Goal: Information Seeking & Learning: Learn about a topic

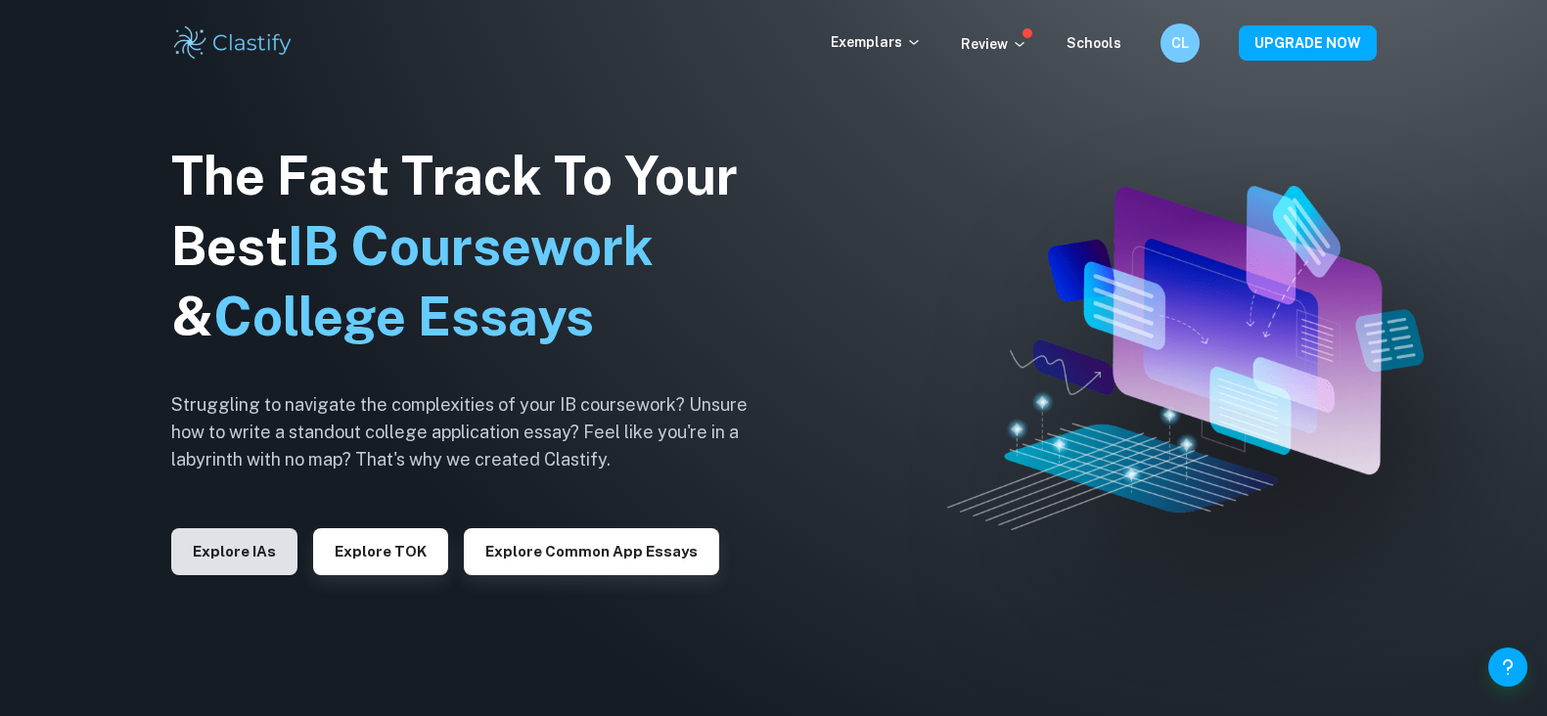
scroll to position [9, 0]
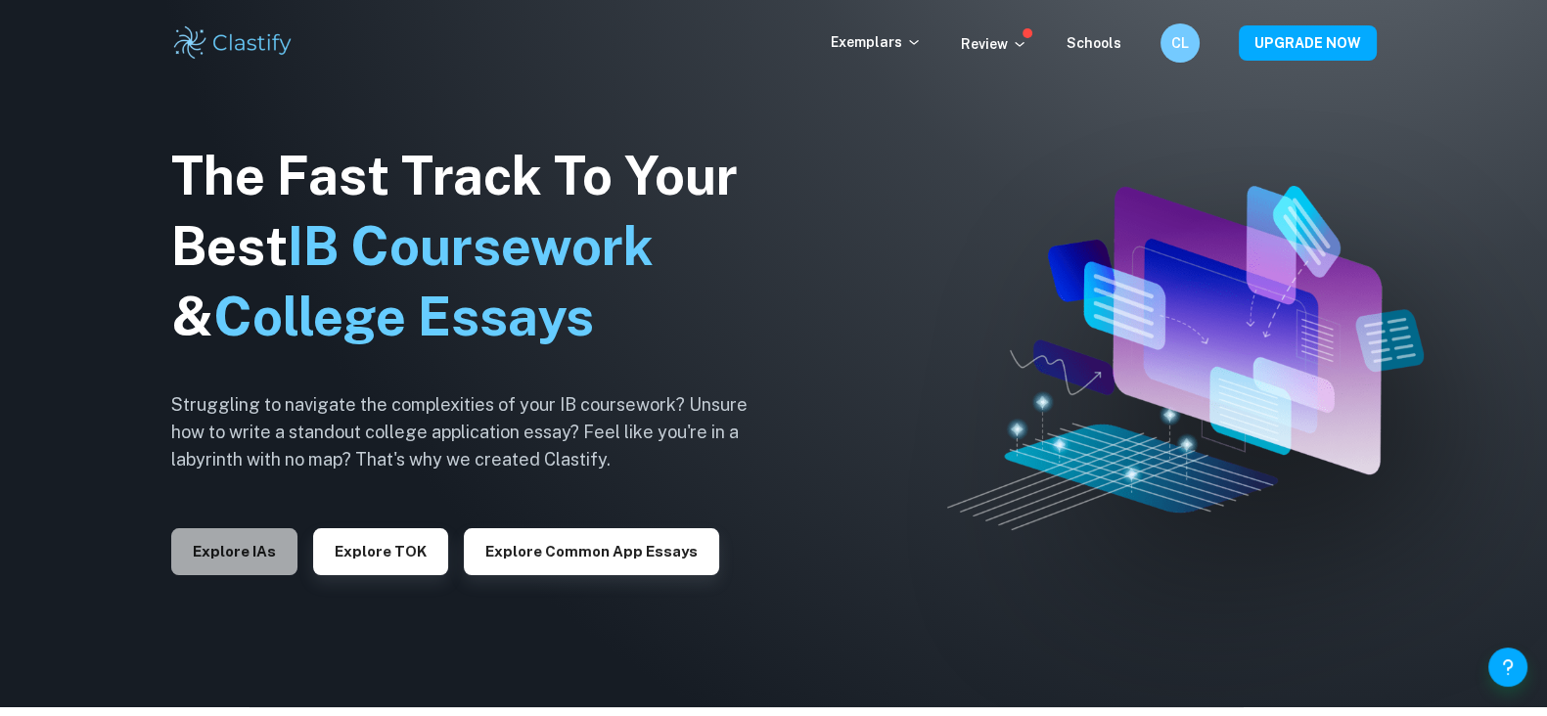
click at [242, 551] on button "Explore IAs" at bounding box center [234, 551] width 126 height 47
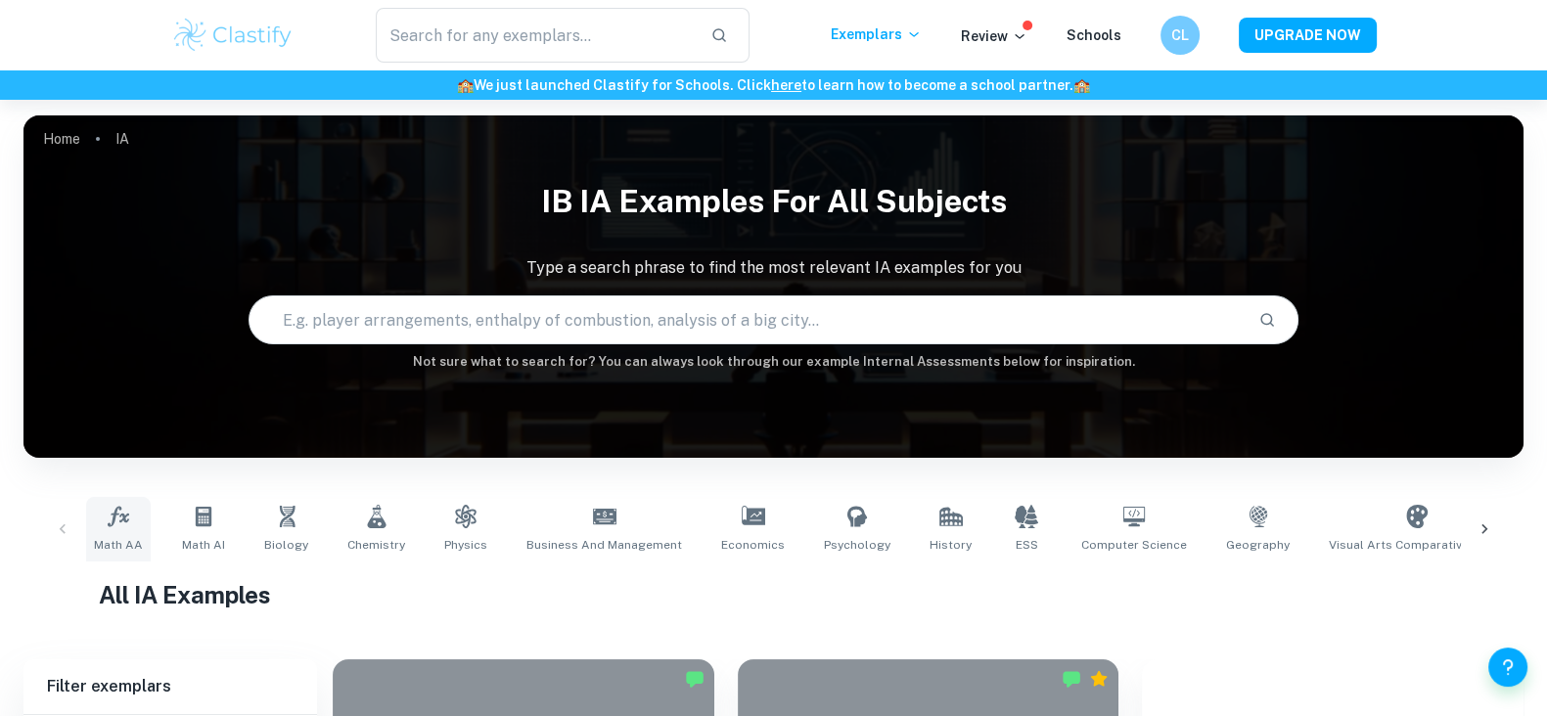
click at [135, 525] on link "Math AA" at bounding box center [118, 529] width 65 height 65
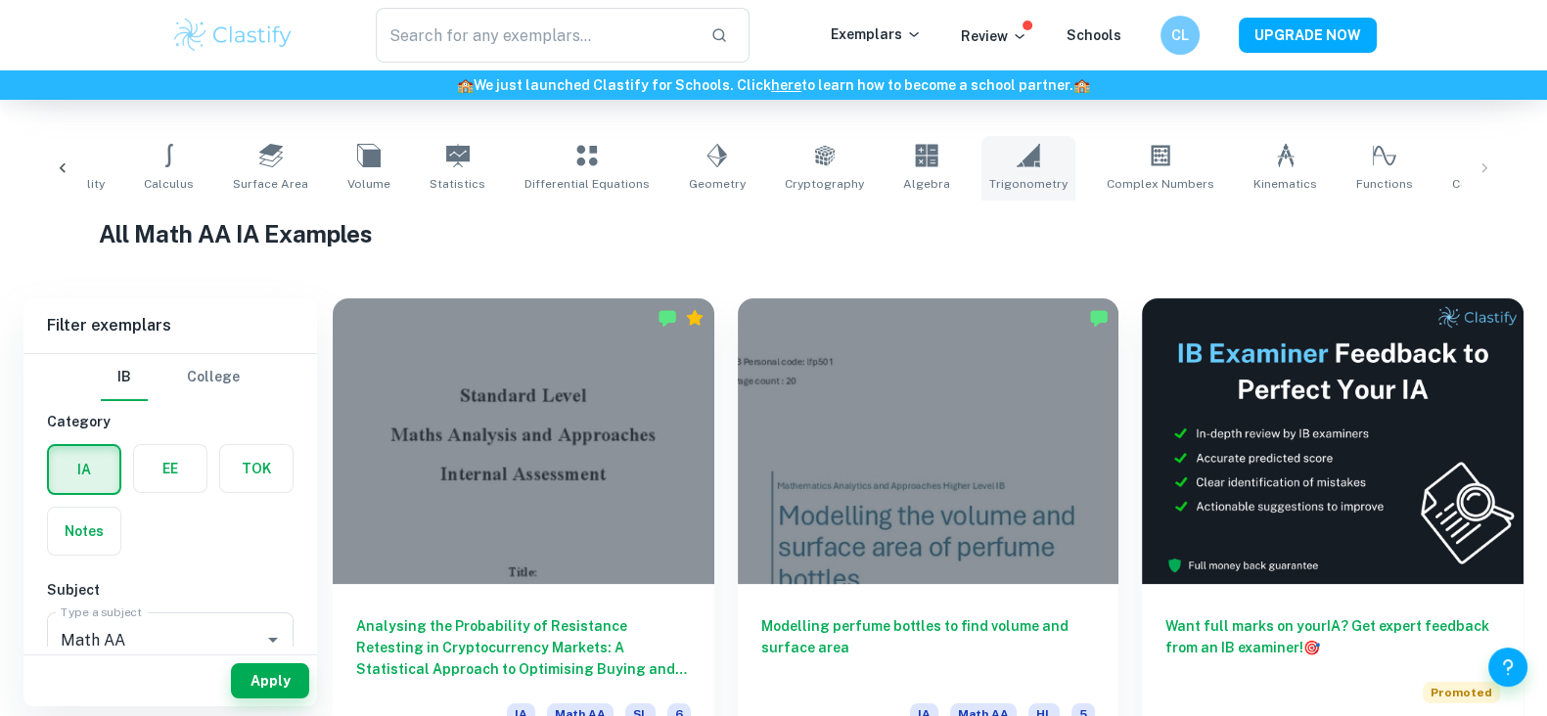
scroll to position [0, 262]
click at [1372, 163] on icon at bounding box center [1383, 155] width 23 height 23
type input "Functions"
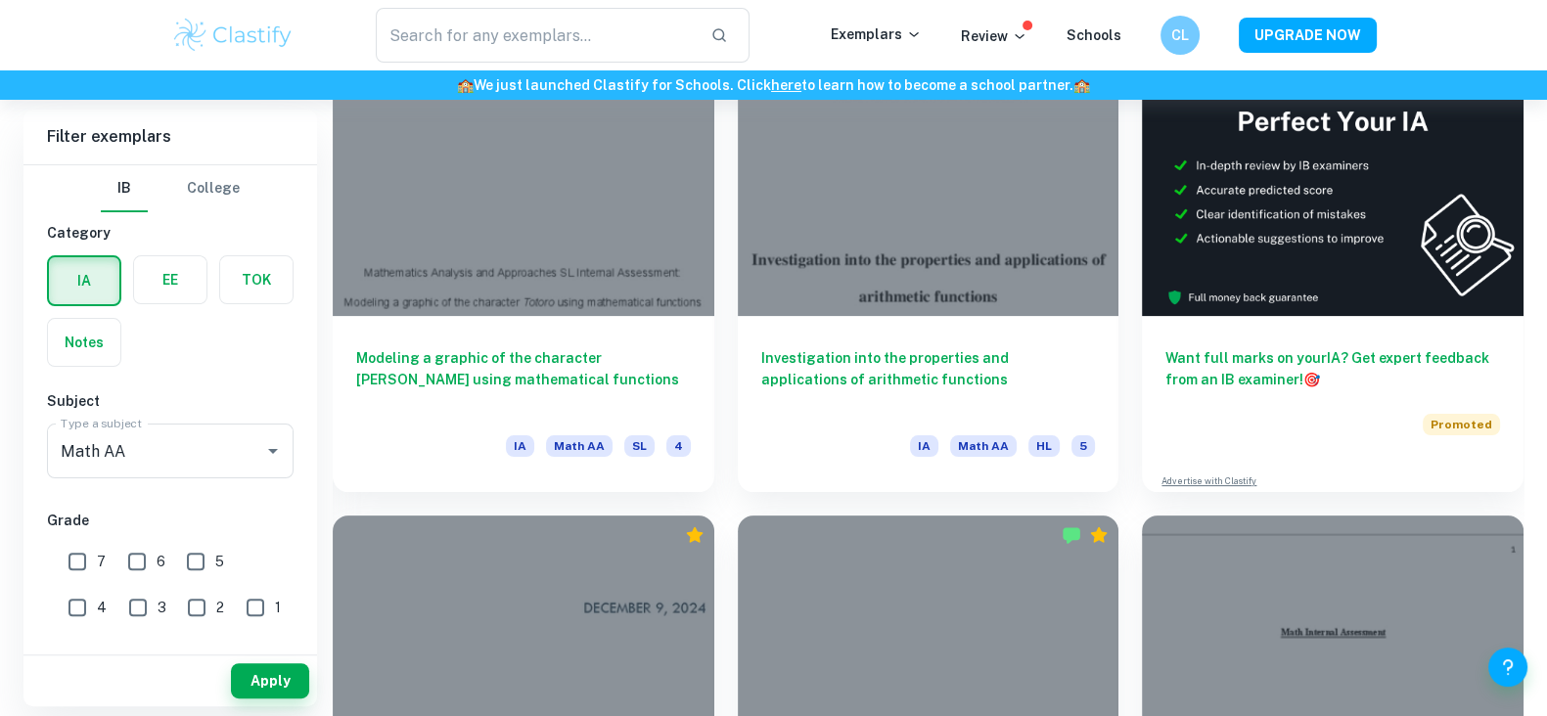
scroll to position [1115, 0]
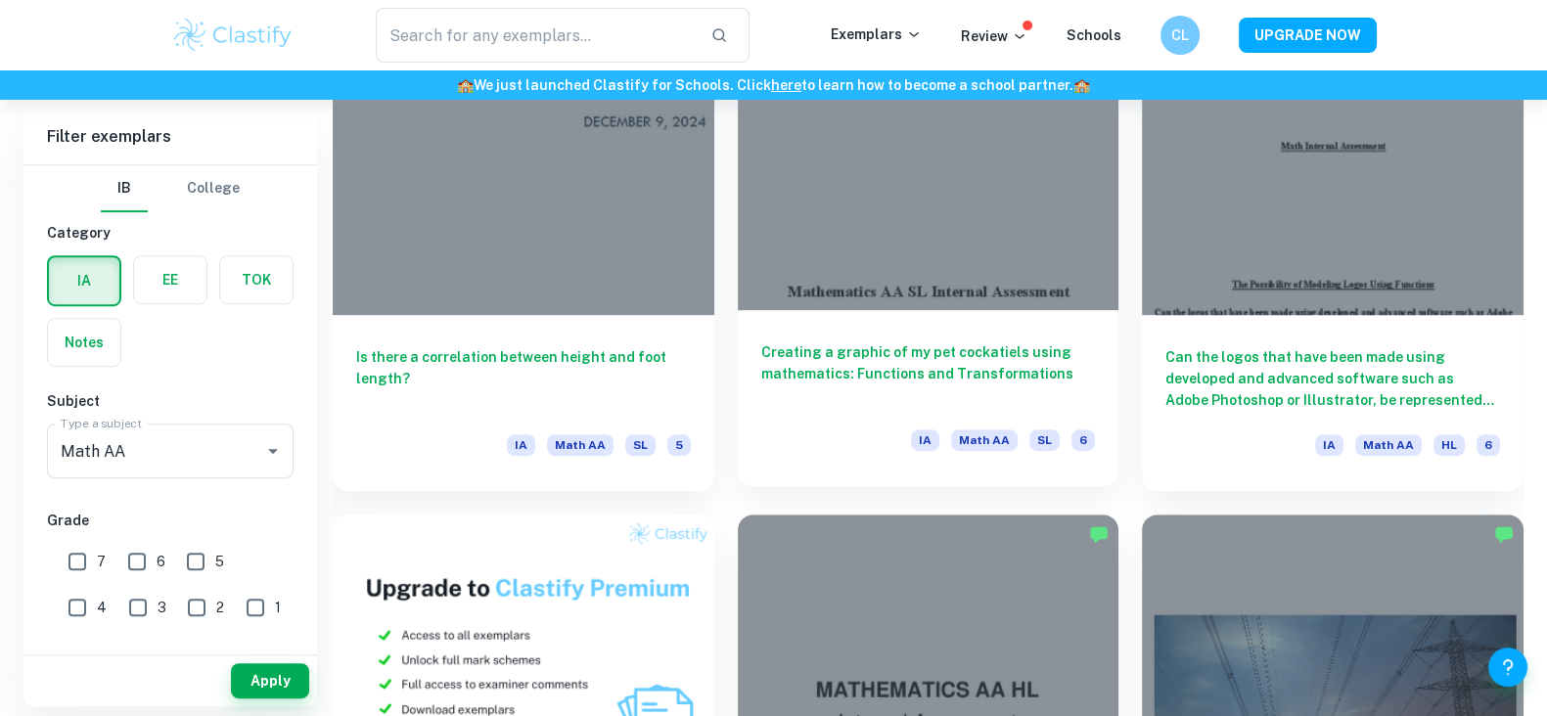
click at [938, 360] on h6 "Creating a graphic of my pet cockatiels using mathematics: Functions and Transf…" at bounding box center [928, 373] width 335 height 65
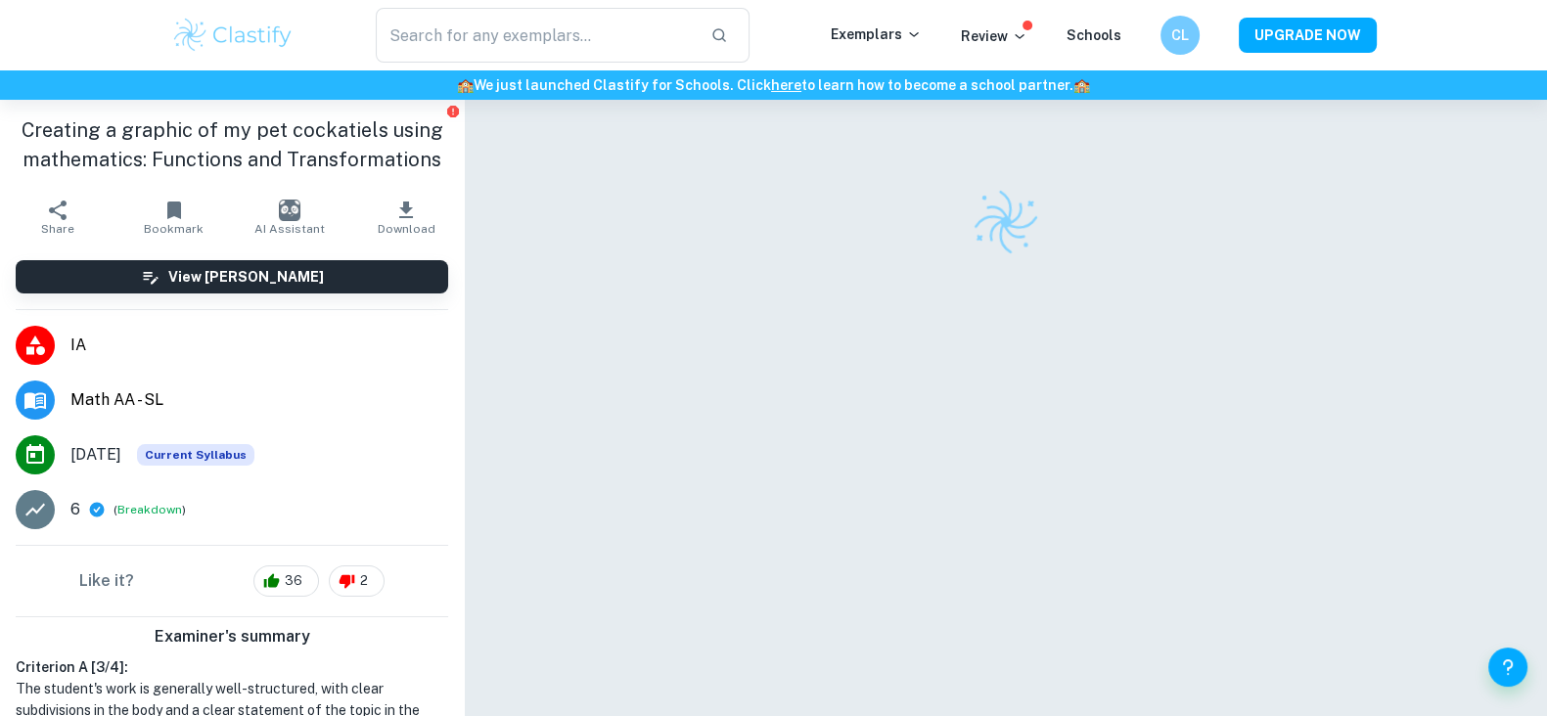
scroll to position [90, 0]
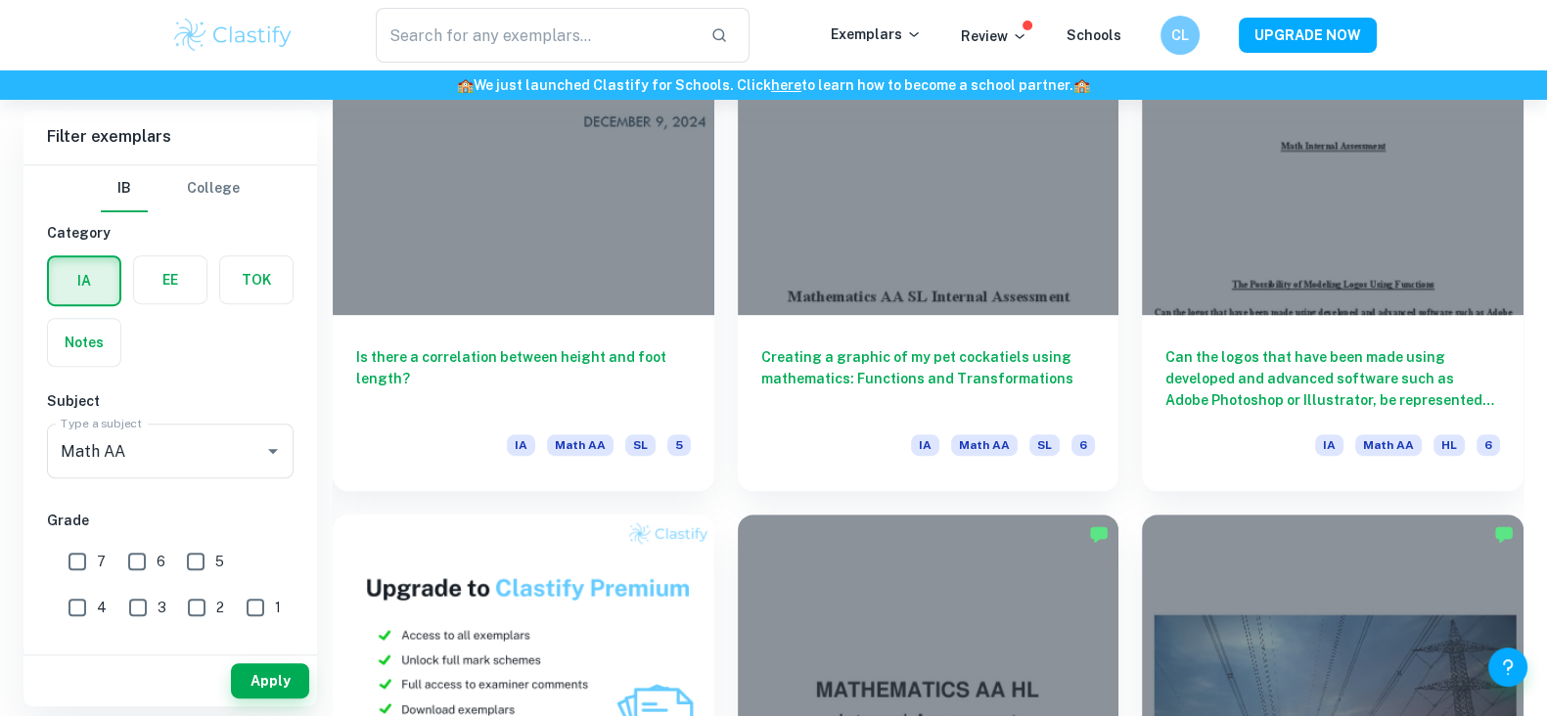
scroll to position [1621, 0]
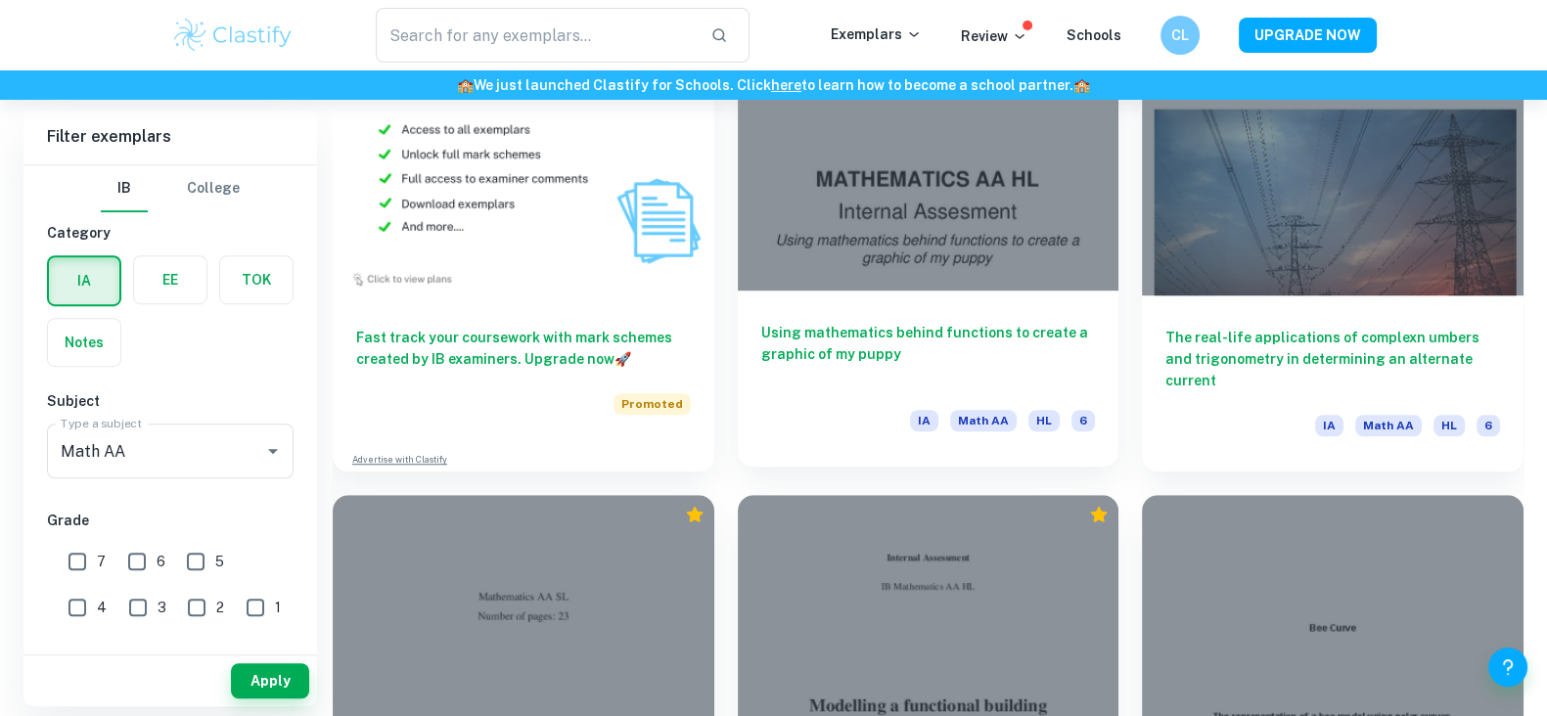
click at [949, 335] on h6 "Using mathematics behind functions to create a graphic of my puppy" at bounding box center [928, 354] width 335 height 65
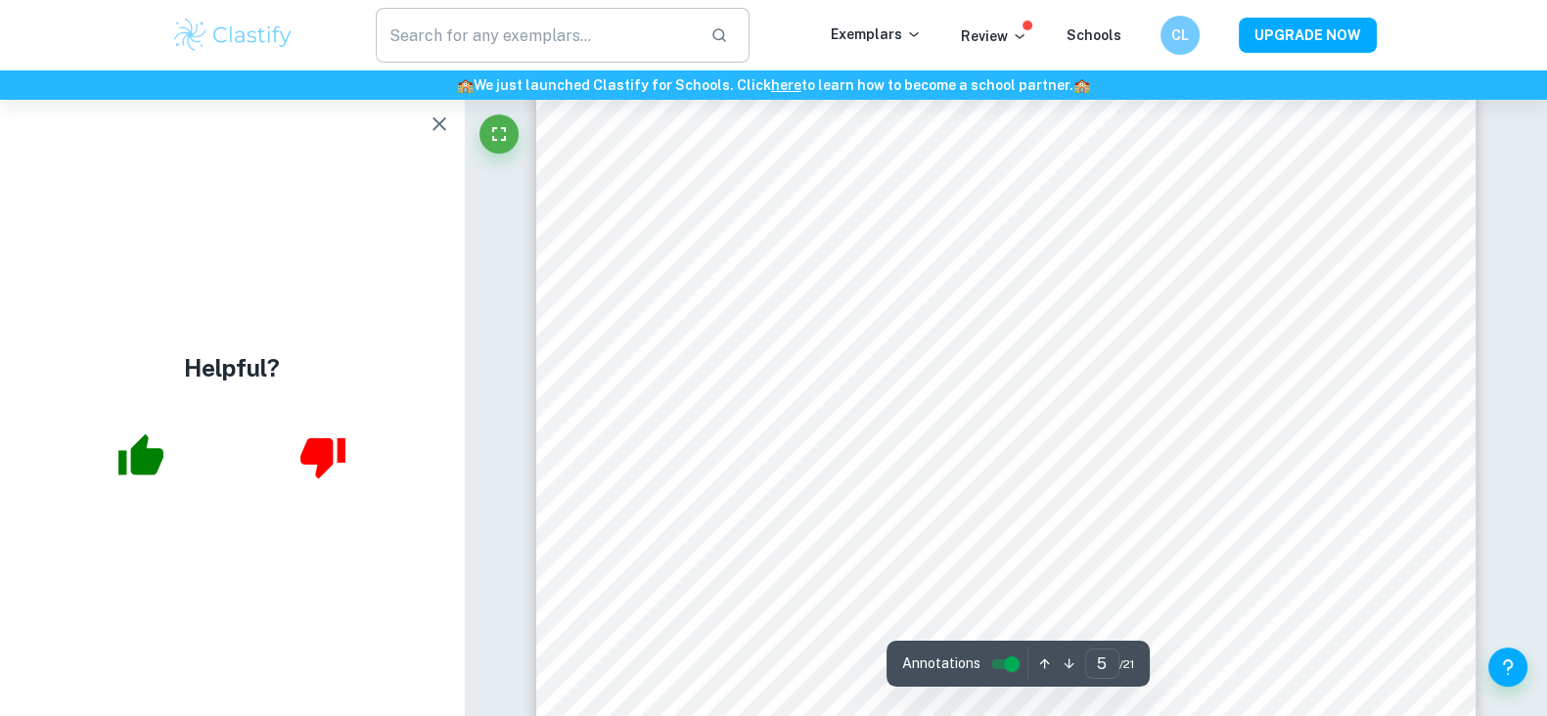
scroll to position [6342, 0]
click at [440, 136] on button "button" at bounding box center [439, 124] width 39 height 39
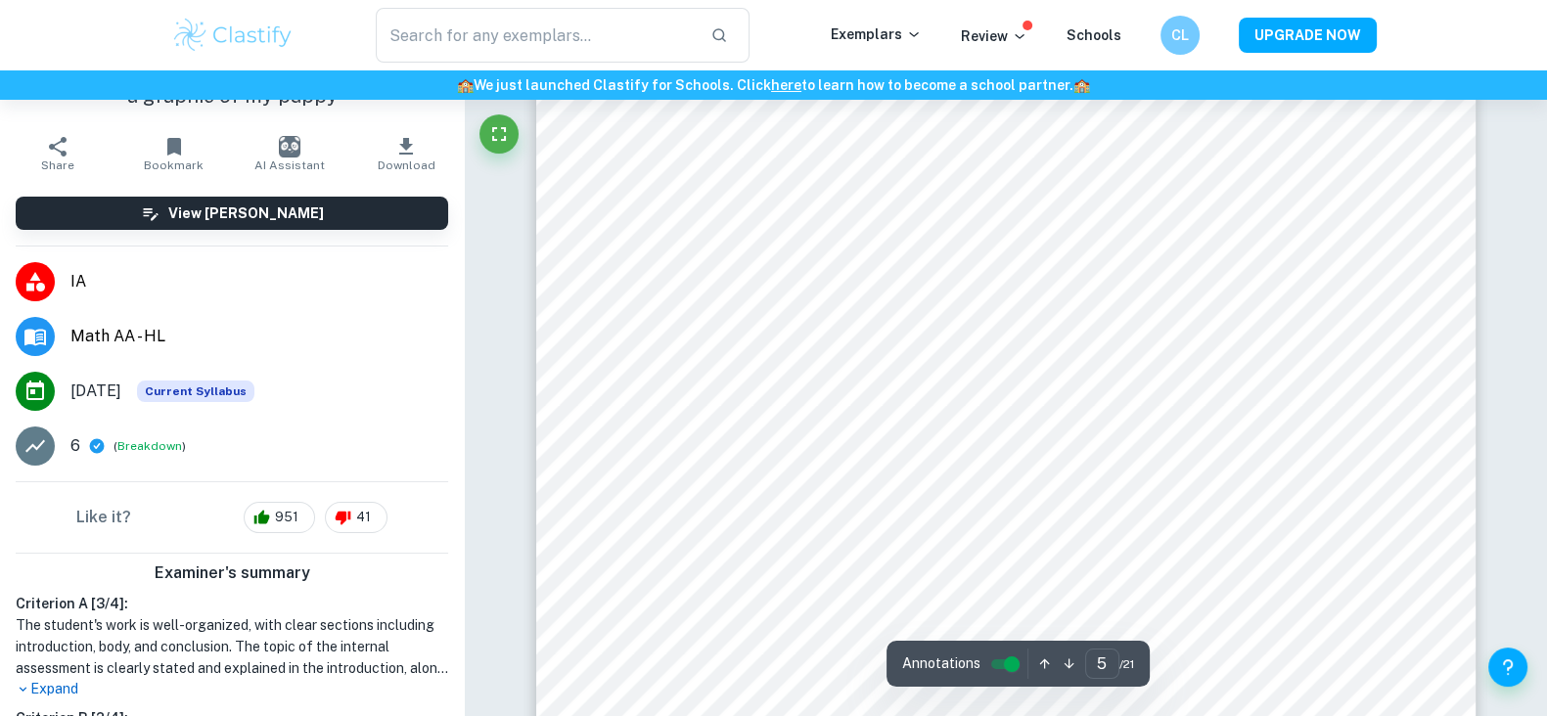
scroll to position [64, 0]
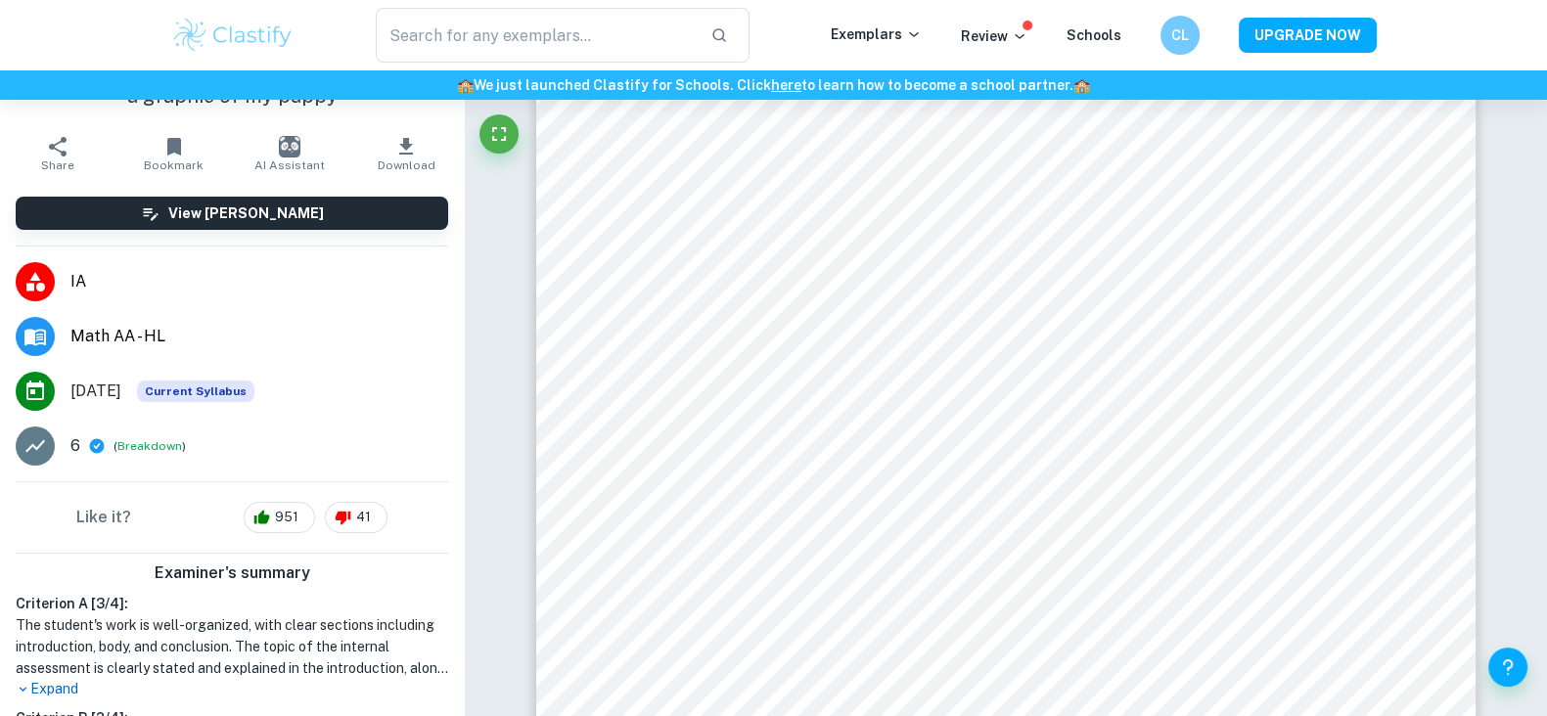
drag, startPoint x: 87, startPoint y: 436, endPoint x: 67, endPoint y: 449, distance: 24.2
click at [67, 449] on li "6 ( Breakdown )" at bounding box center [232, 446] width 464 height 55
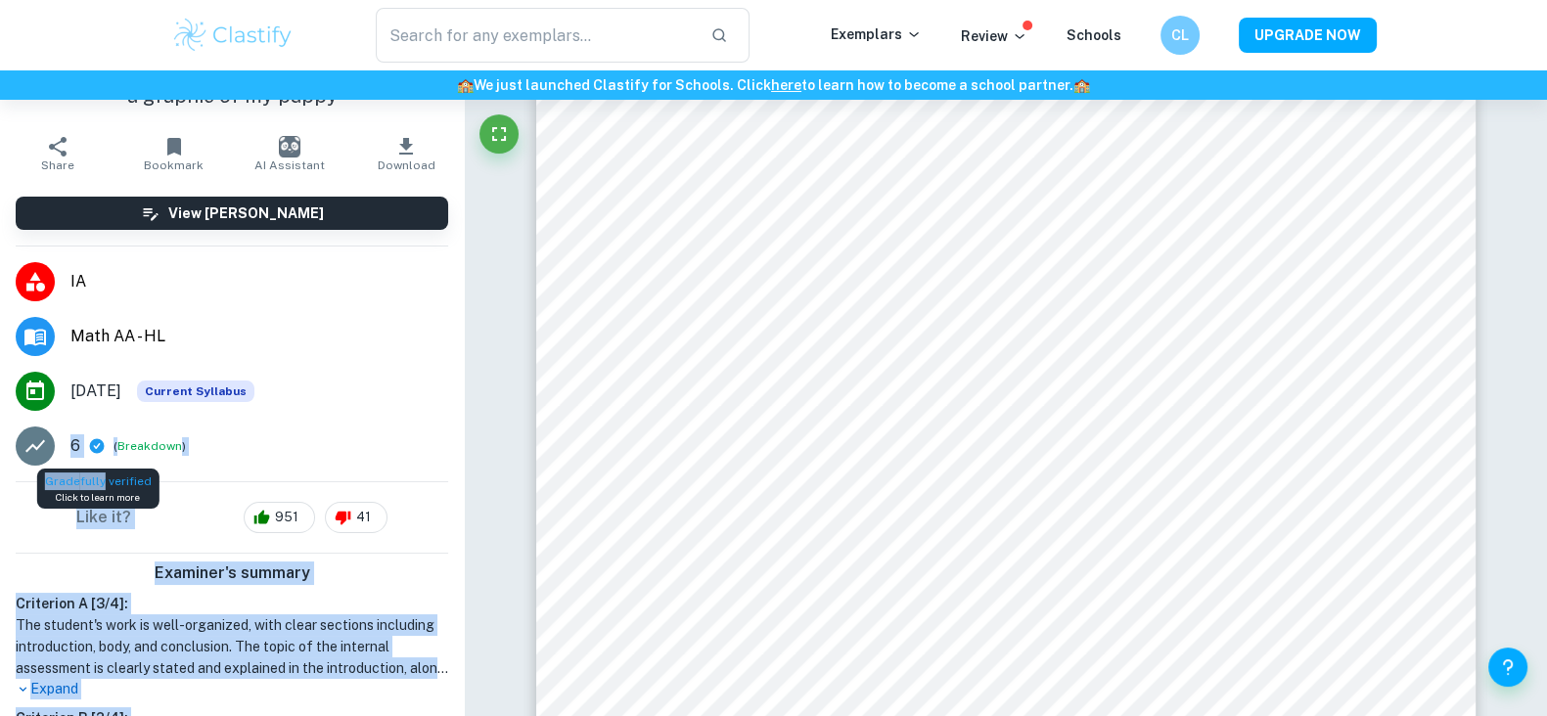
drag, startPoint x: 67, startPoint y: 449, endPoint x: 106, endPoint y: 457, distance: 39.9
click at [254, 467] on li "6 ( Breakdown )" at bounding box center [232, 446] width 464 height 55
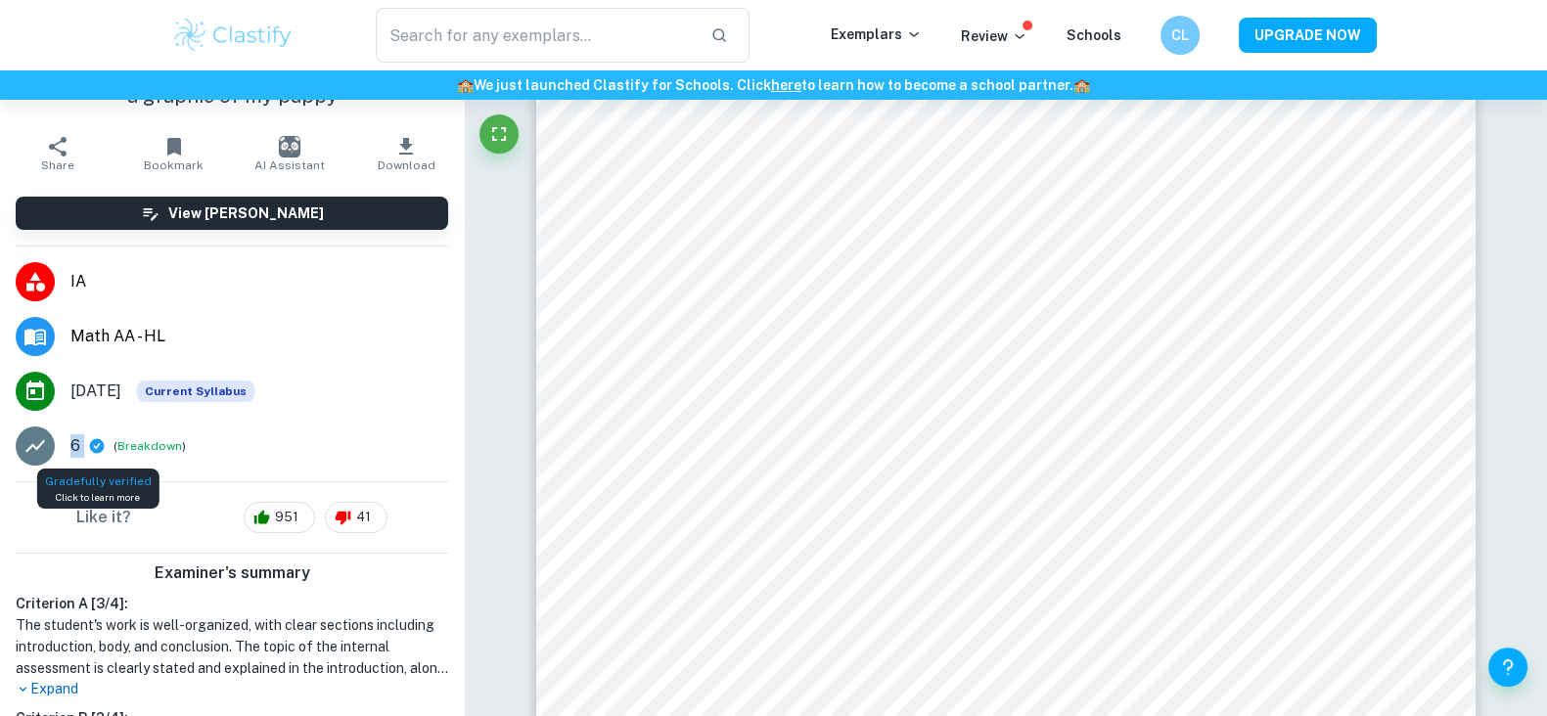
drag, startPoint x: 64, startPoint y: 446, endPoint x: 93, endPoint y: 449, distance: 29.5
click at [93, 449] on li "6 ( Breakdown )" at bounding box center [232, 446] width 464 height 55
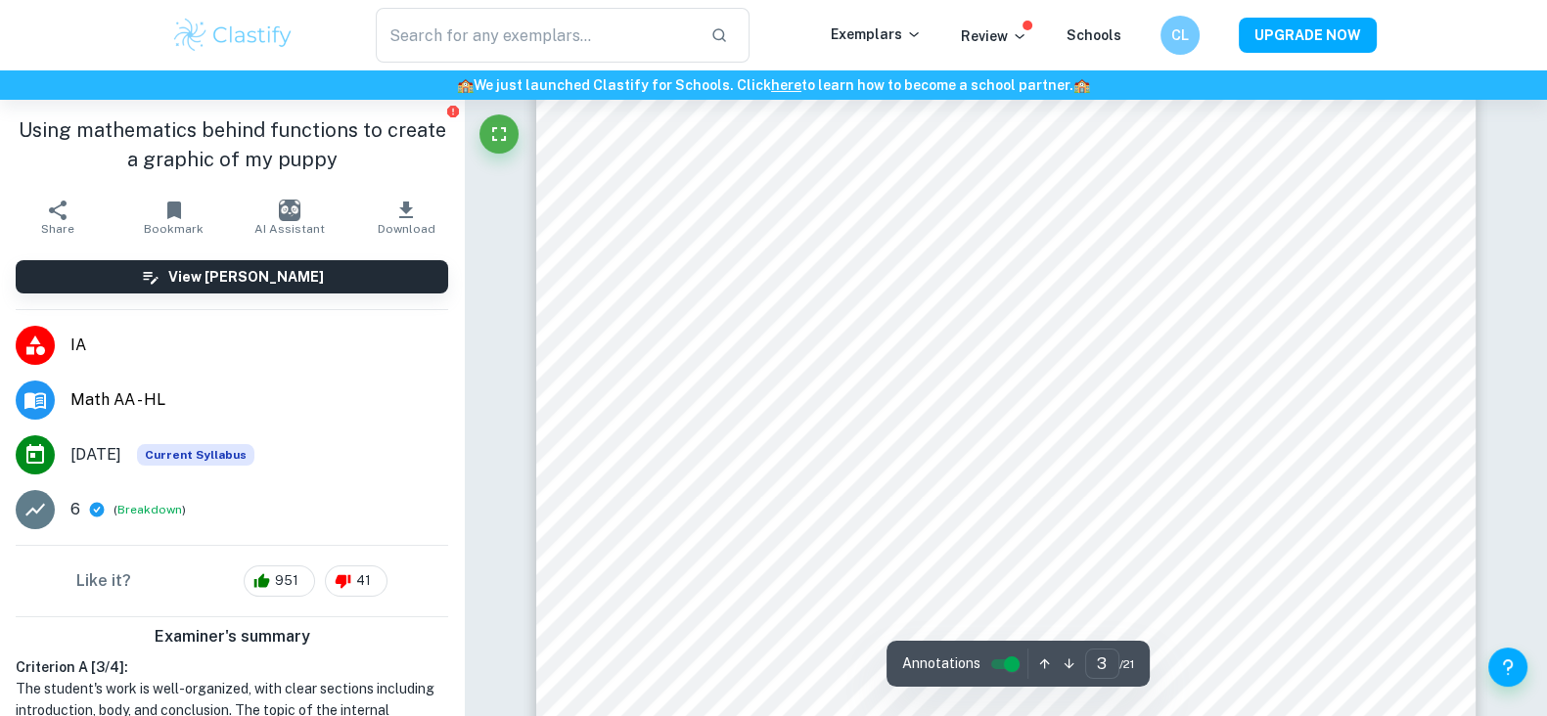
scroll to position [3328, 0]
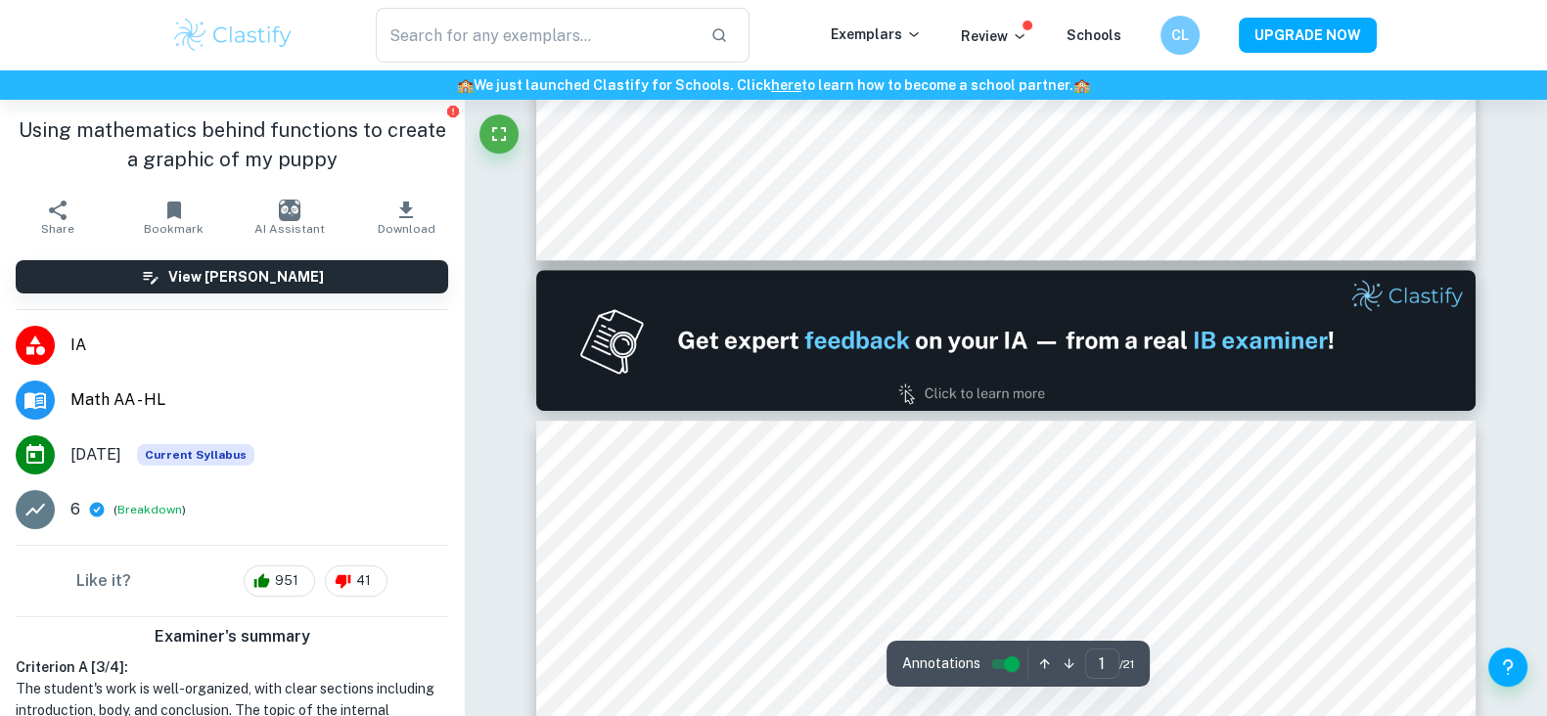
type input "2"
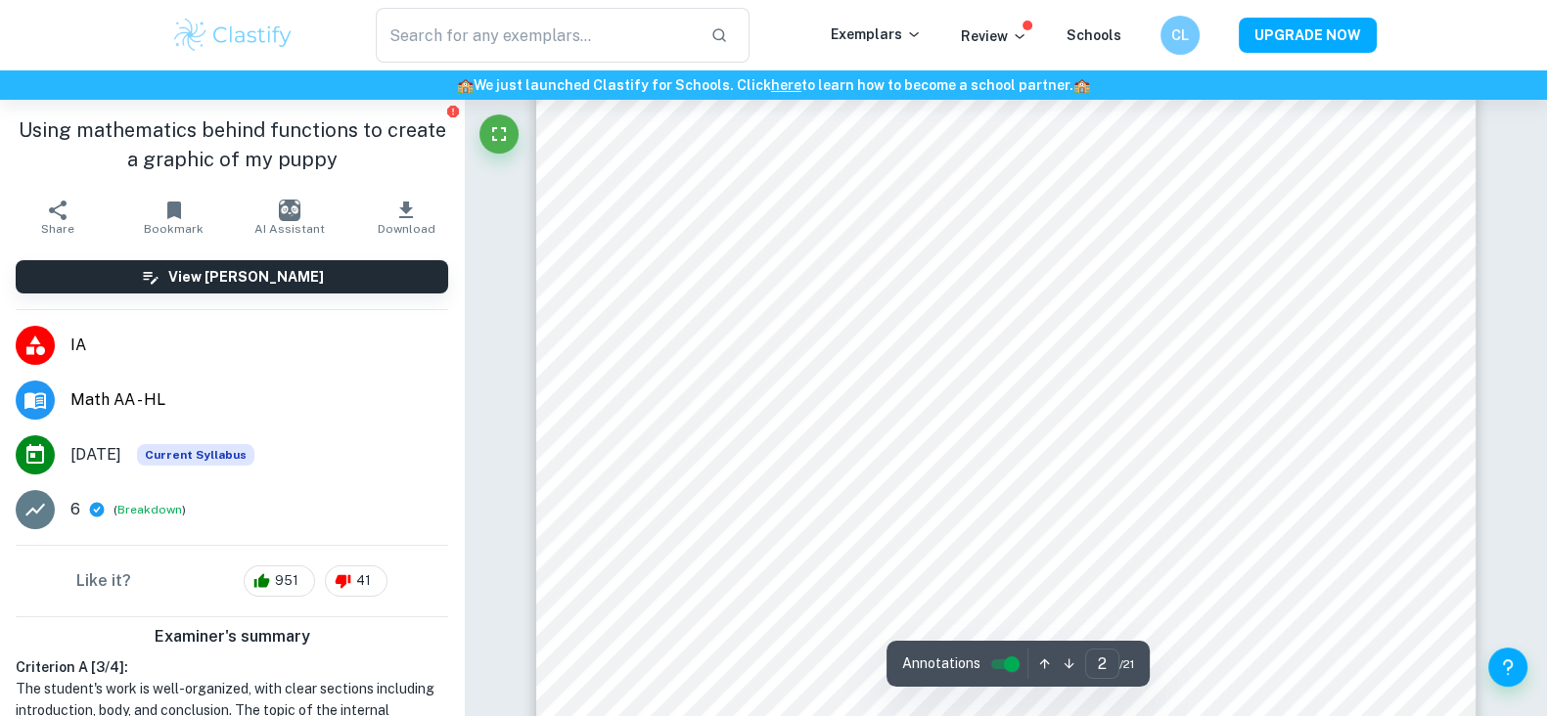
scroll to position [1842, 0]
